Goal: Transaction & Acquisition: Download file/media

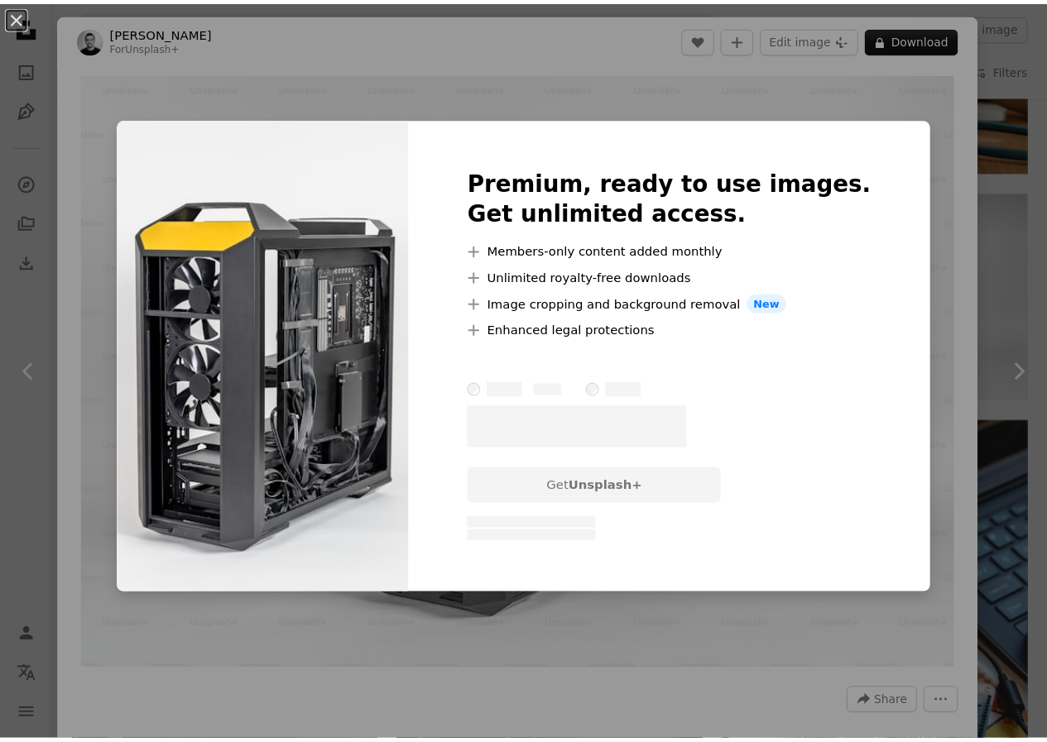
scroll to position [6785, 0]
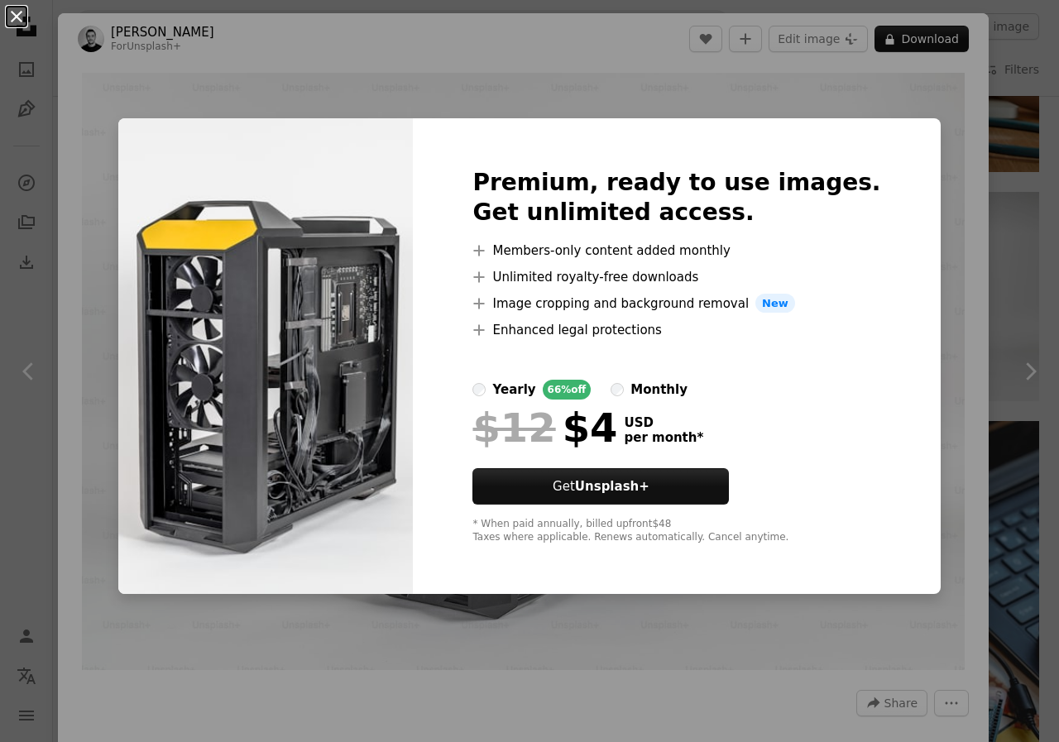
click at [13, 16] on button "An X shape" at bounding box center [17, 17] width 20 height 20
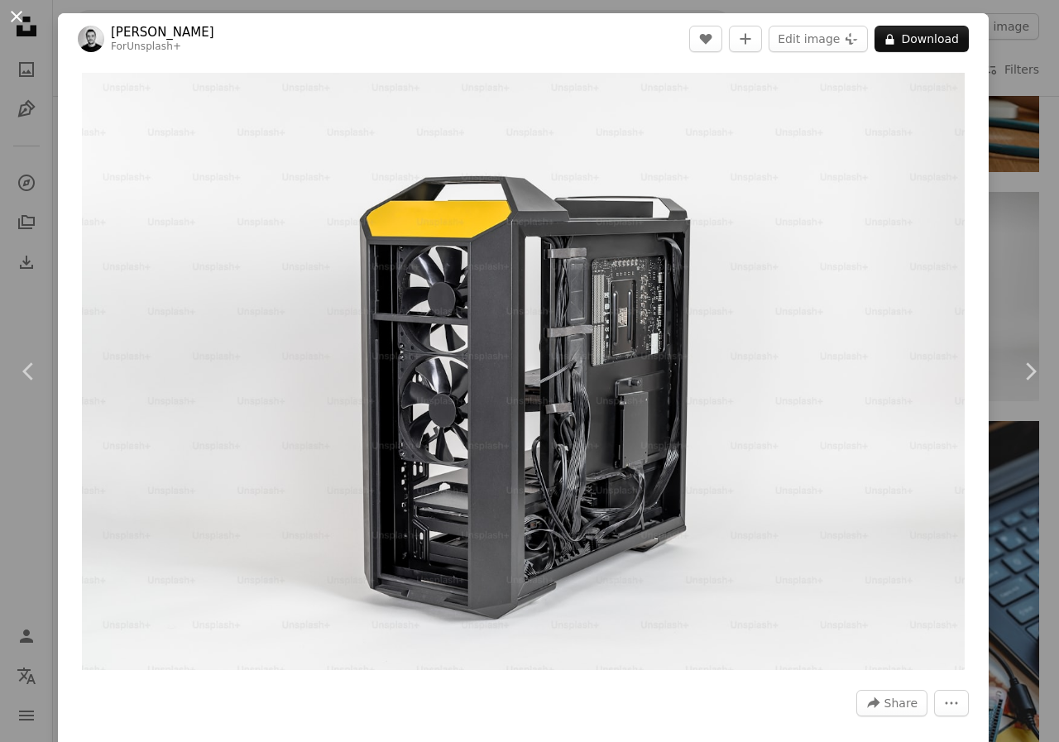
click at [18, 11] on button "An X shape" at bounding box center [17, 17] width 20 height 20
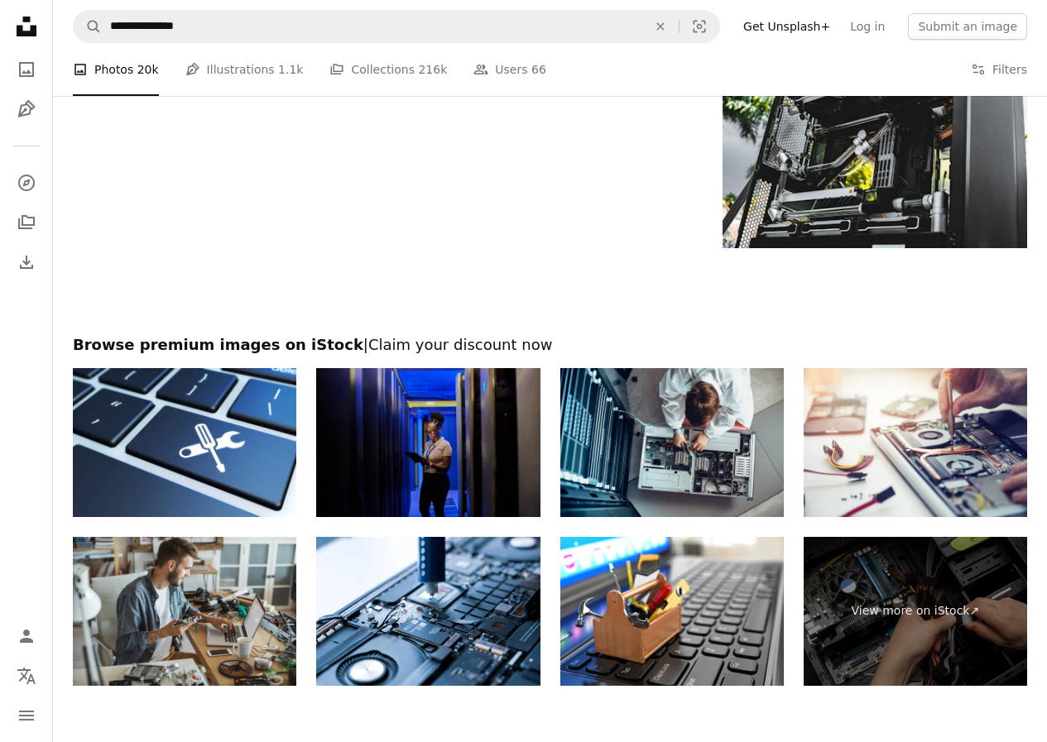
scroll to position [8357, 0]
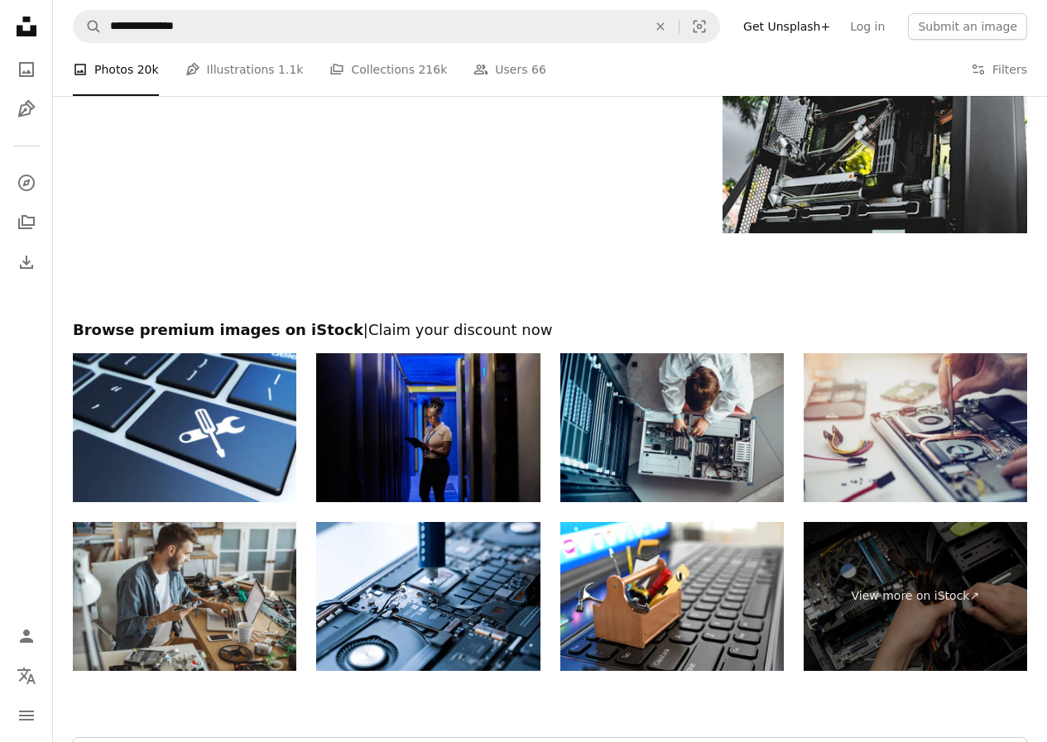
click at [943, 453] on img at bounding box center [914, 427] width 223 height 149
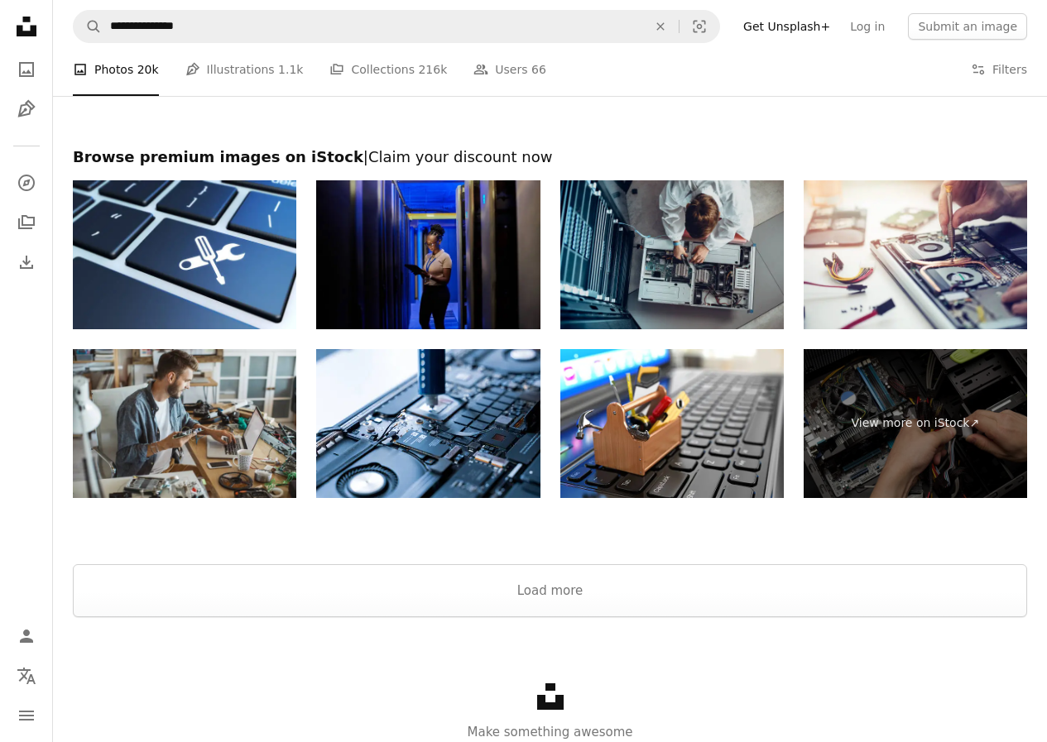
scroll to position [8595, 0]
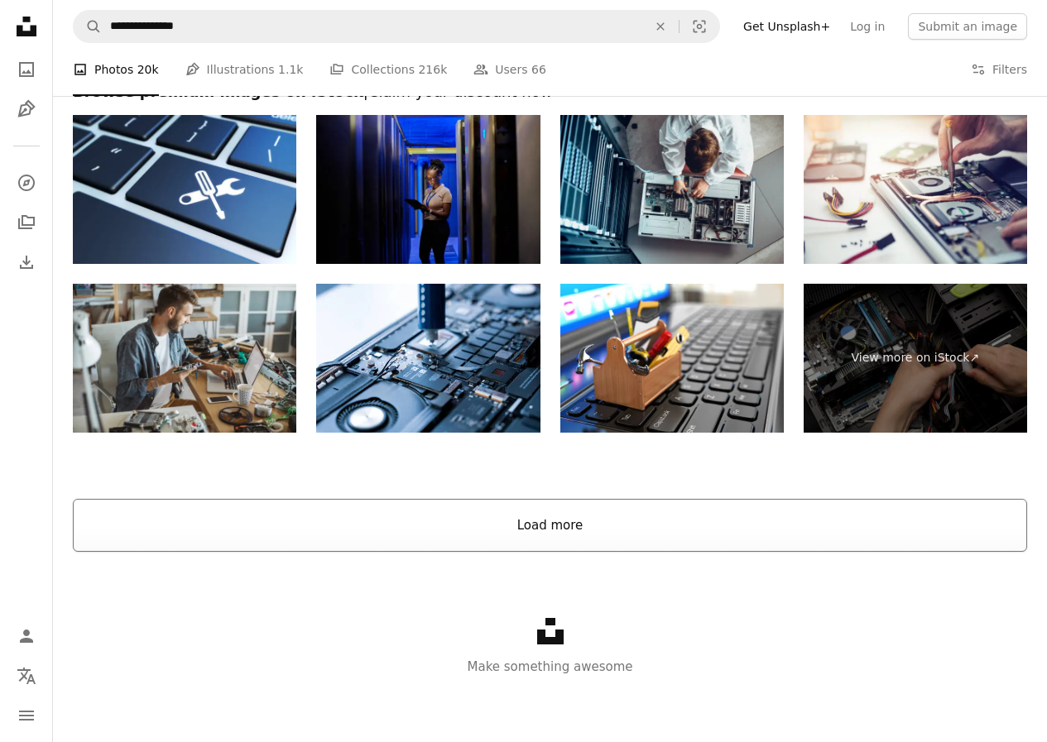
click at [585, 527] on button "Load more" at bounding box center [550, 525] width 954 height 53
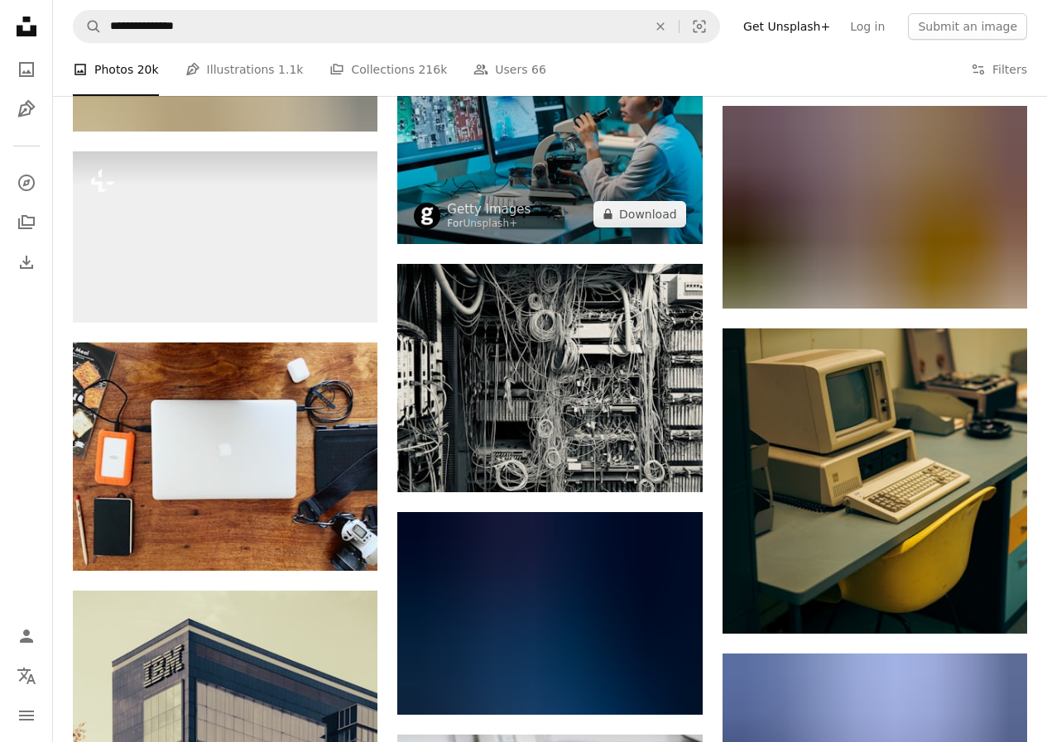
scroll to position [11905, 0]
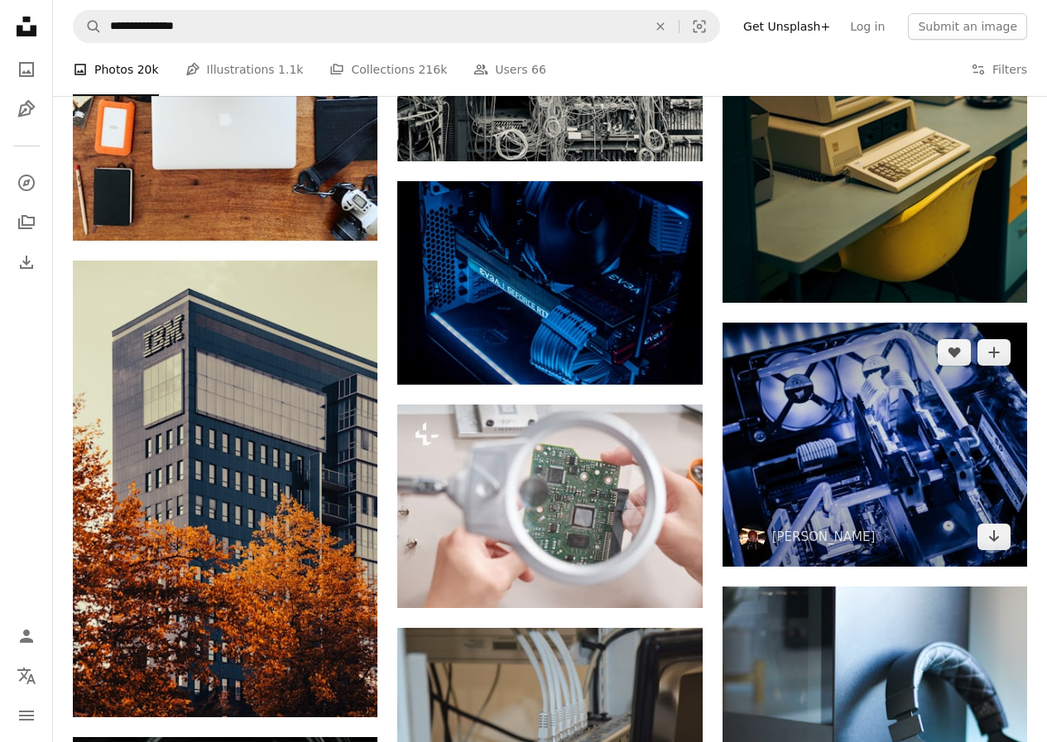
click at [889, 454] on img at bounding box center [874, 445] width 304 height 244
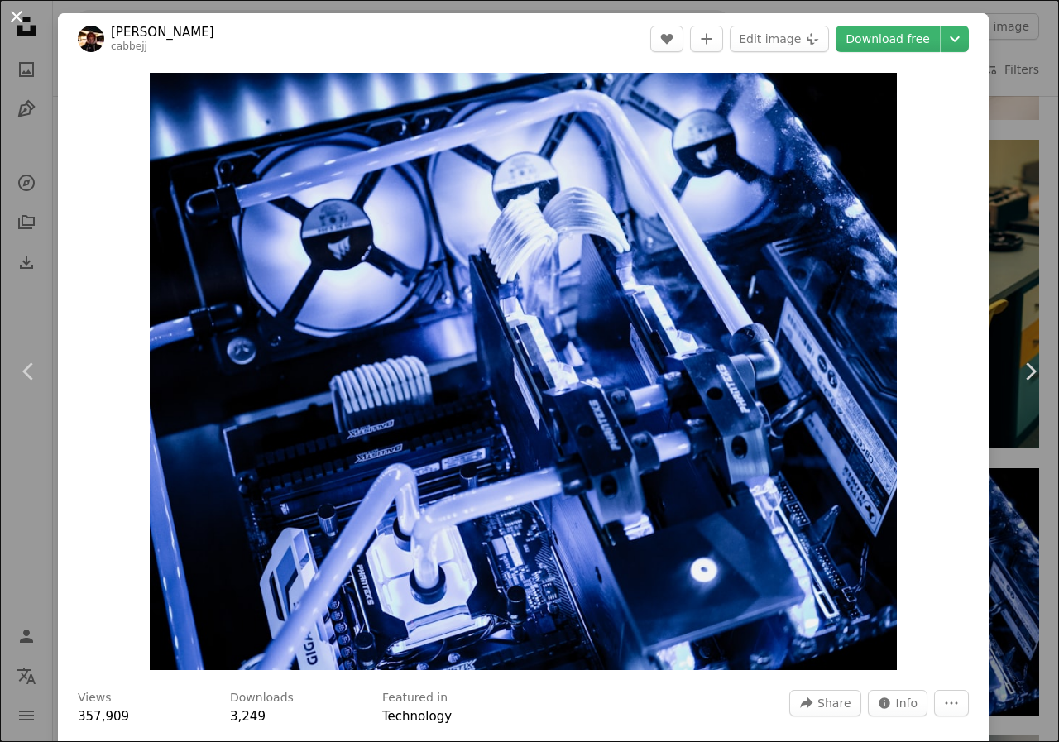
click at [18, 16] on button "An X shape" at bounding box center [17, 17] width 20 height 20
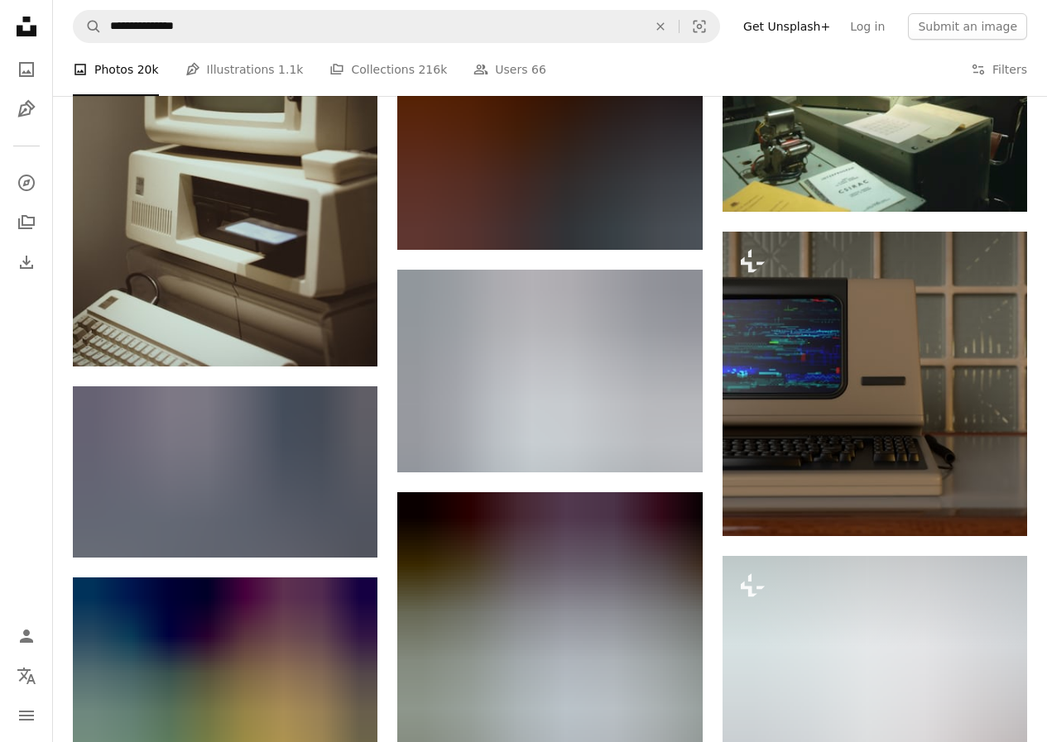
scroll to position [18938, 0]
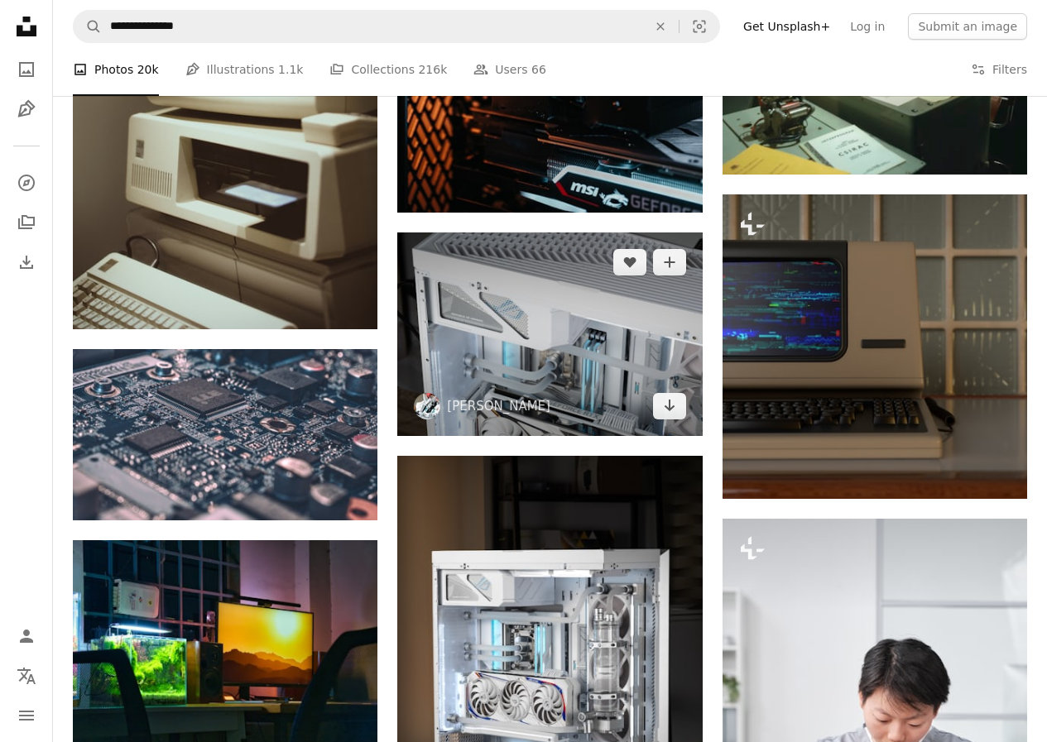
click at [577, 364] on img at bounding box center [549, 335] width 304 height 204
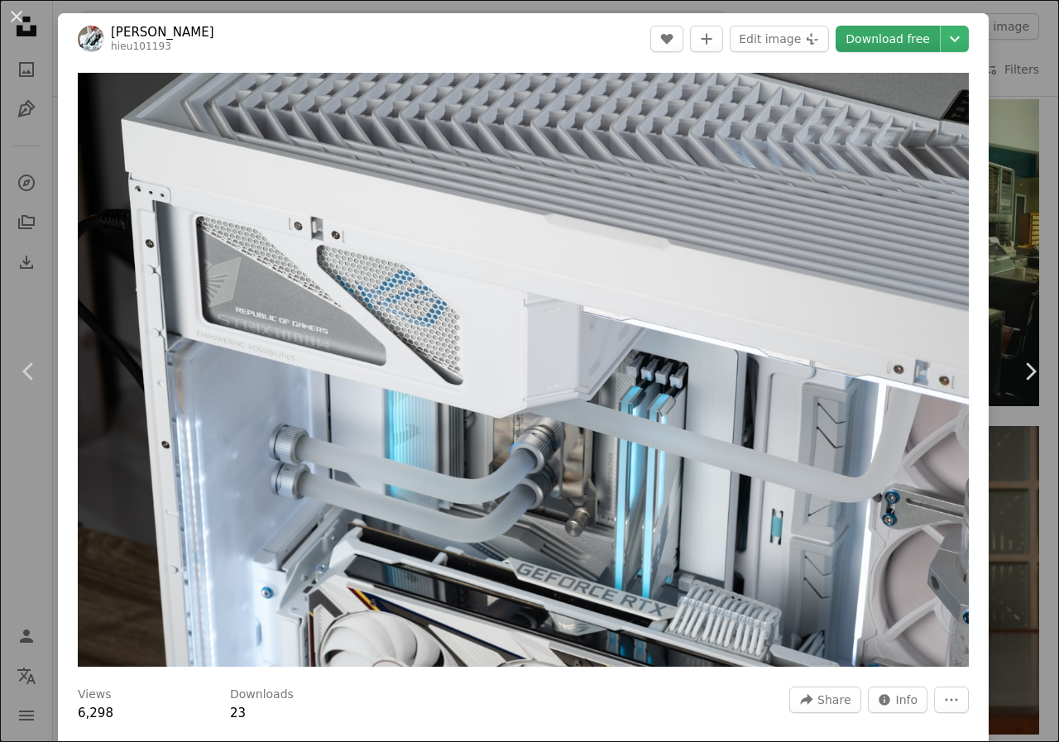
click at [870, 30] on link "Download free" at bounding box center [888, 39] width 104 height 26
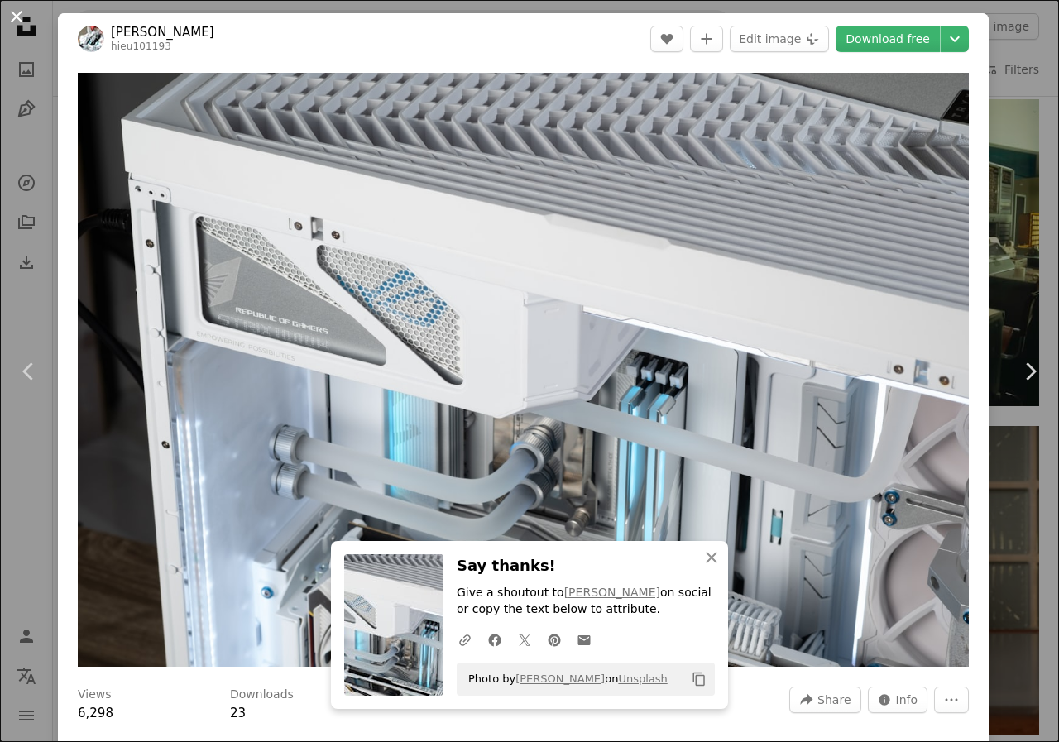
click at [22, 16] on button "An X shape" at bounding box center [17, 17] width 20 height 20
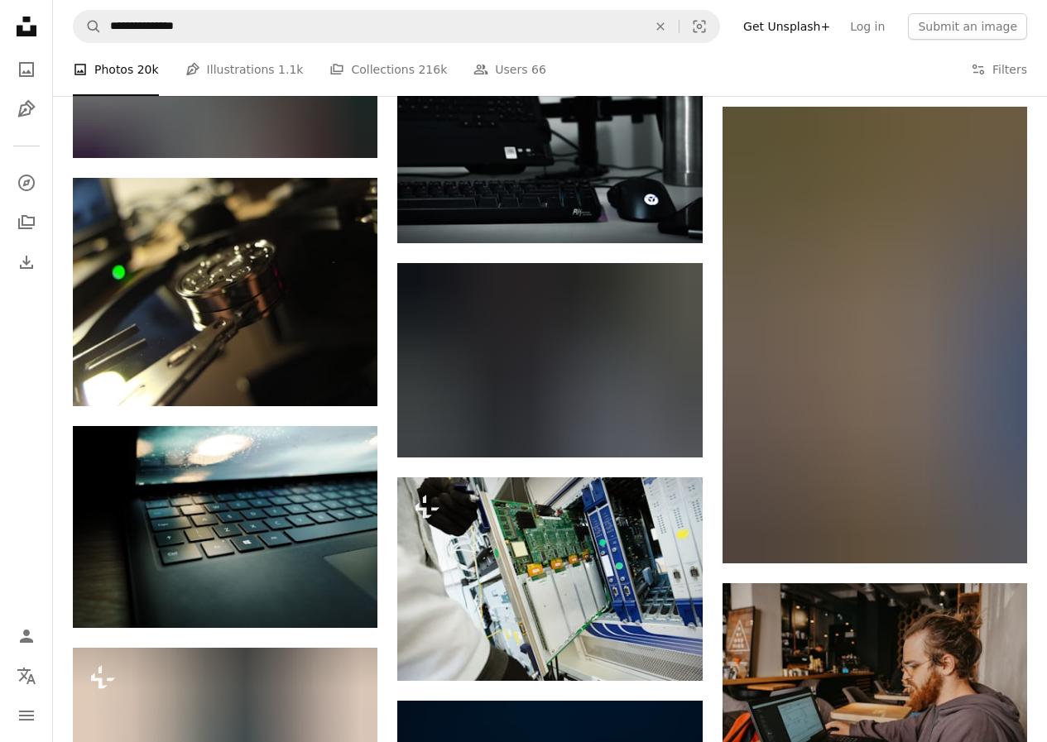
scroll to position [22578, 0]
